Goal: Use online tool/utility: Utilize a website feature to perform a specific function

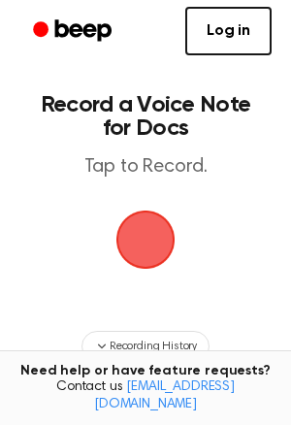
click at [131, 241] on span "button" at bounding box center [146, 240] width 66 height 66
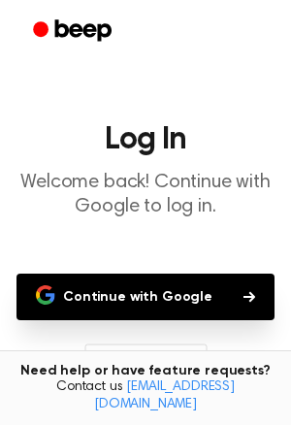
click at [145, 296] on button "Continue with Google" at bounding box center [146, 297] width 258 height 47
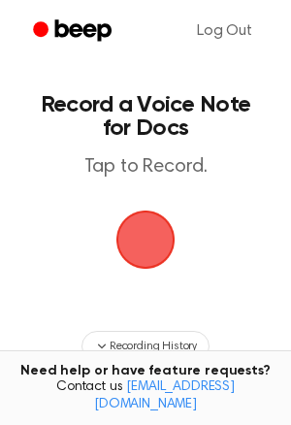
click at [151, 223] on span "button" at bounding box center [146, 240] width 63 height 63
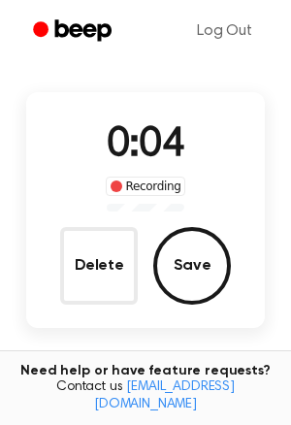
scroll to position [94, 0]
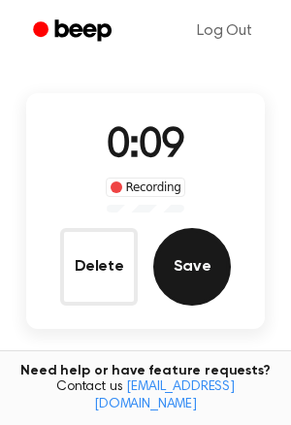
click at [195, 268] on button "Save" at bounding box center [192, 267] width 78 height 78
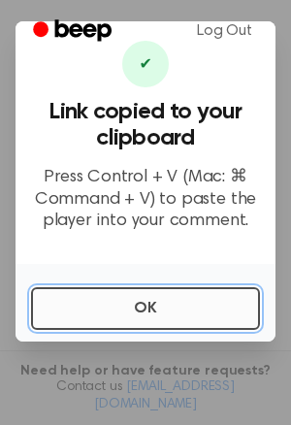
click at [184, 305] on button "OK" at bounding box center [145, 308] width 229 height 43
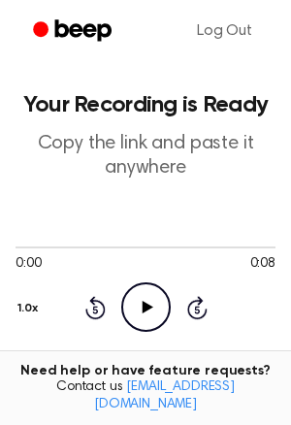
click at [143, 311] on icon at bounding box center [147, 307] width 11 height 13
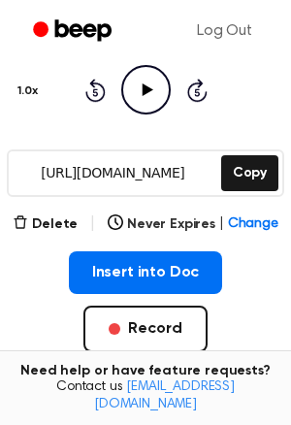
scroll to position [205, 0]
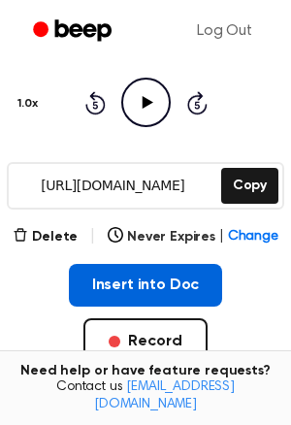
click at [184, 284] on button "Insert into Doc" at bounding box center [146, 285] width 154 height 43
click at [131, 292] on button "Insert into Doc" at bounding box center [146, 285] width 154 height 43
